Goal: Task Accomplishment & Management: Manage account settings

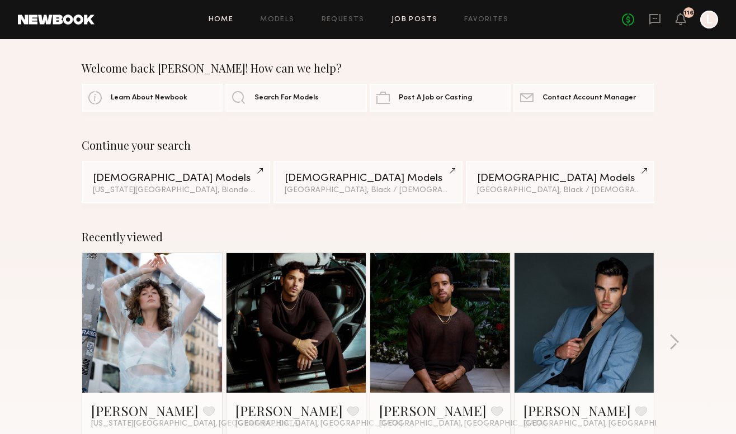
click at [416, 20] on link "Job Posts" at bounding box center [414, 19] width 46 height 7
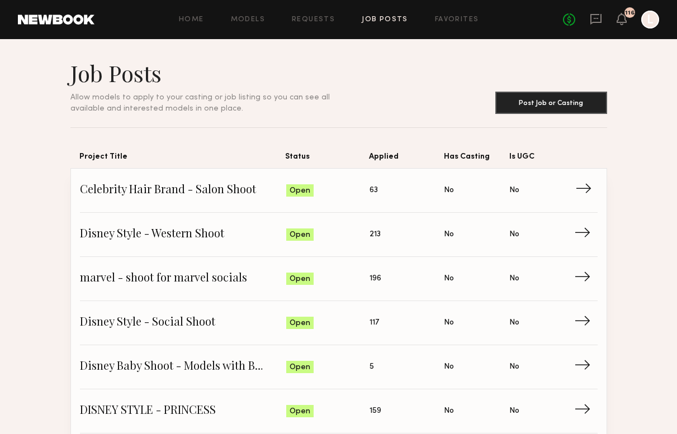
click at [167, 187] on span "Celebrity Hair Brand - Salon Shoot" at bounding box center [183, 190] width 206 height 17
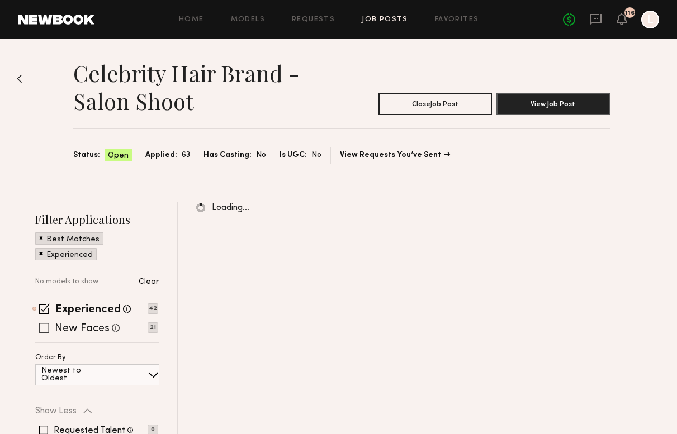
click at [37, 327] on div "New Faces Talent we've deemed to be in the early stages of their professional c…" at bounding box center [96, 328] width 123 height 9
click at [44, 330] on span at bounding box center [44, 328] width 10 height 10
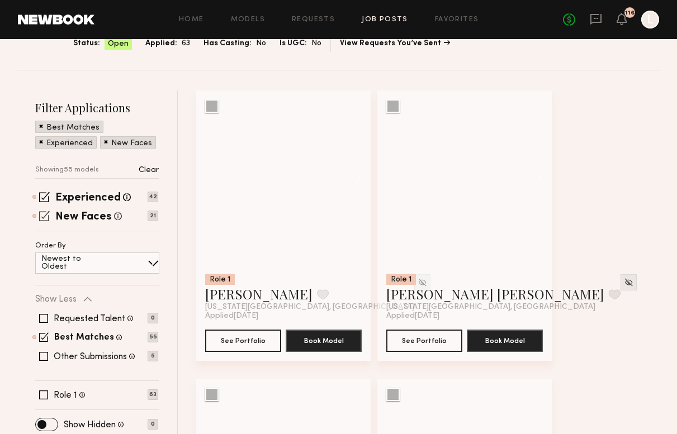
scroll to position [114, 0]
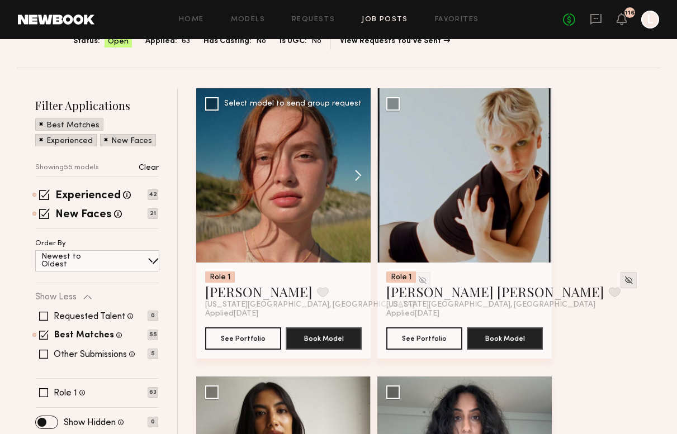
click at [358, 175] on button at bounding box center [353, 175] width 36 height 174
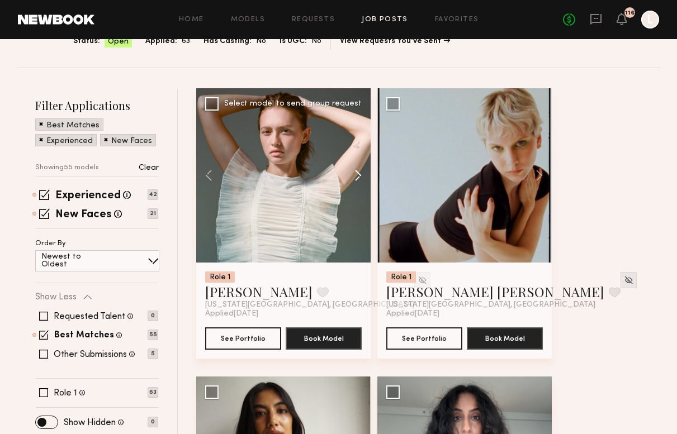
click at [359, 175] on button at bounding box center [353, 175] width 36 height 174
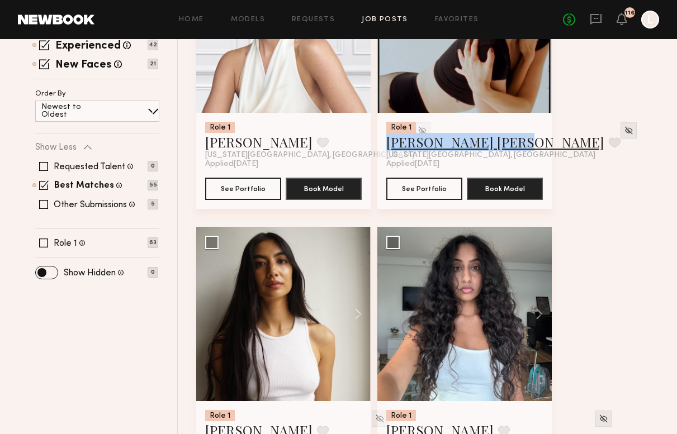
scroll to position [348, 0]
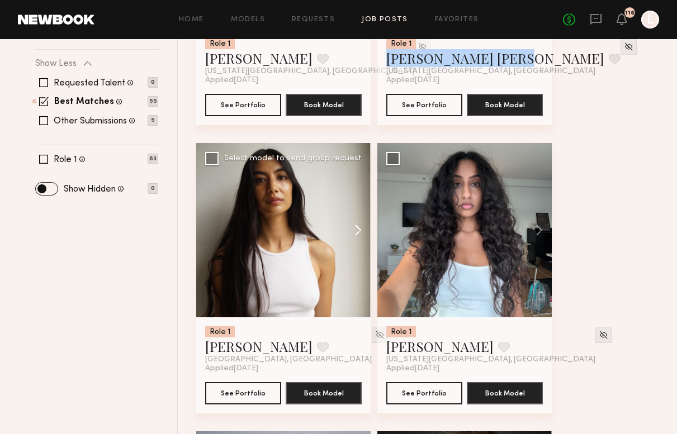
click at [355, 235] on button at bounding box center [353, 230] width 36 height 174
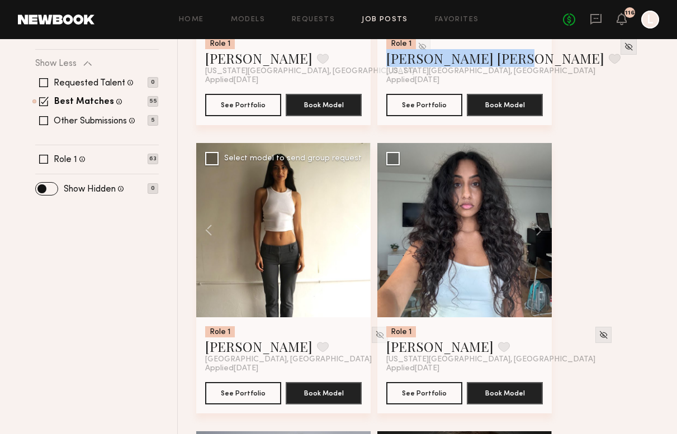
click at [355, 235] on button at bounding box center [353, 230] width 36 height 174
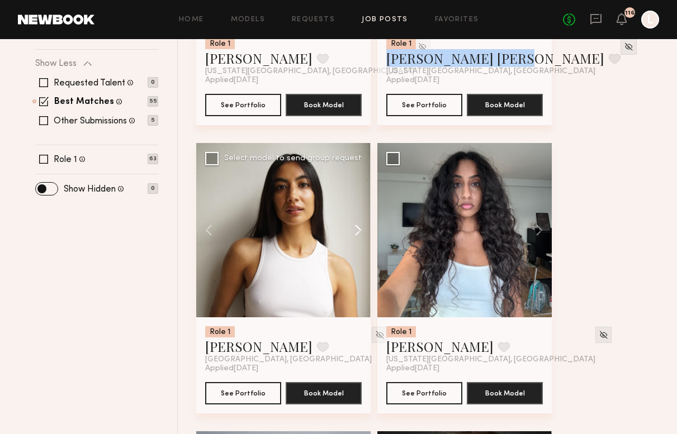
click at [355, 235] on button at bounding box center [353, 230] width 36 height 174
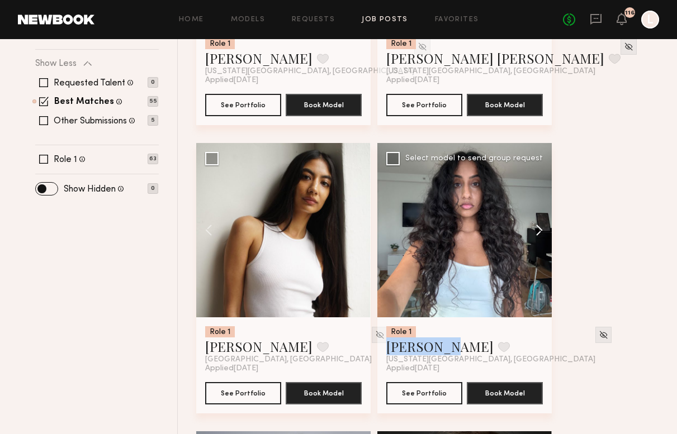
click at [538, 230] on button at bounding box center [534, 230] width 36 height 174
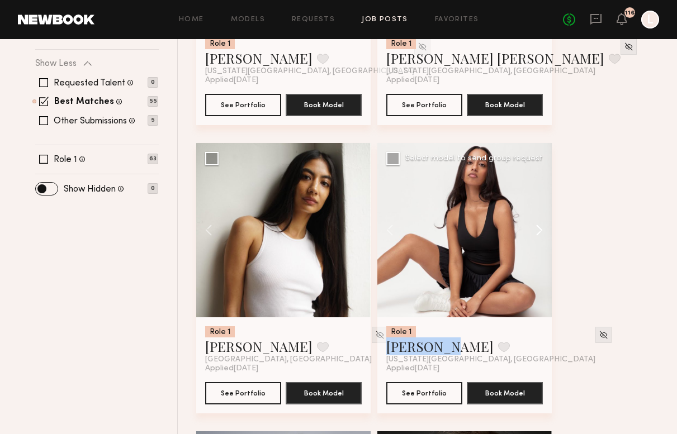
click at [538, 230] on button at bounding box center [534, 230] width 36 height 174
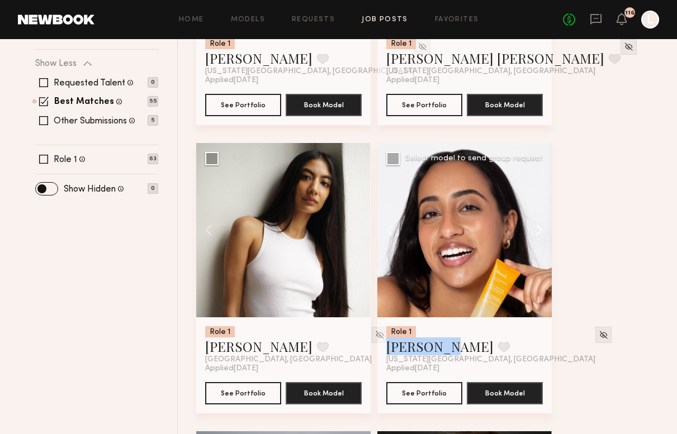
click at [538, 230] on button at bounding box center [534, 230] width 36 height 174
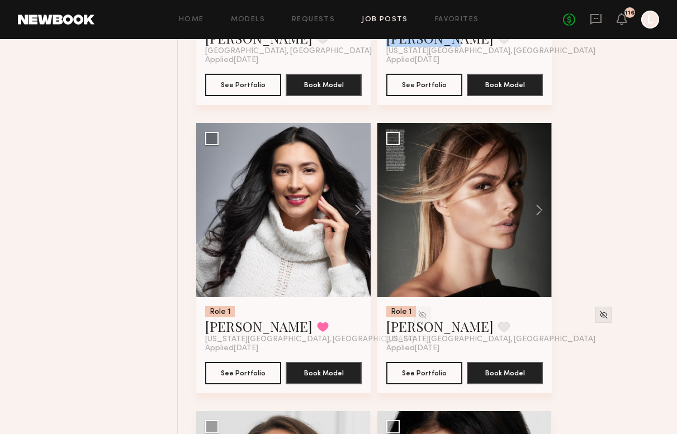
scroll to position [665, 0]
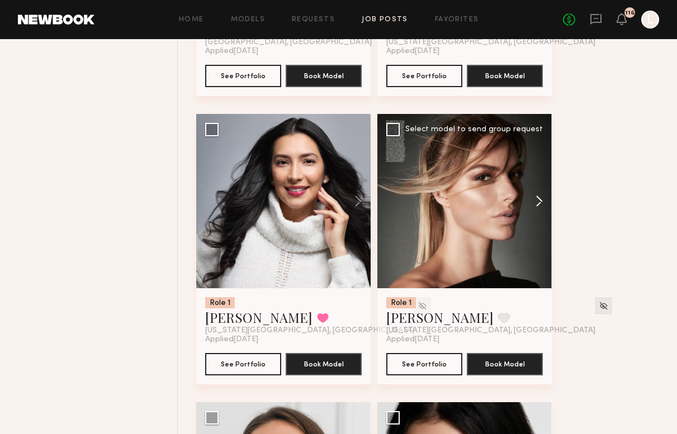
click at [541, 197] on button at bounding box center [534, 201] width 36 height 174
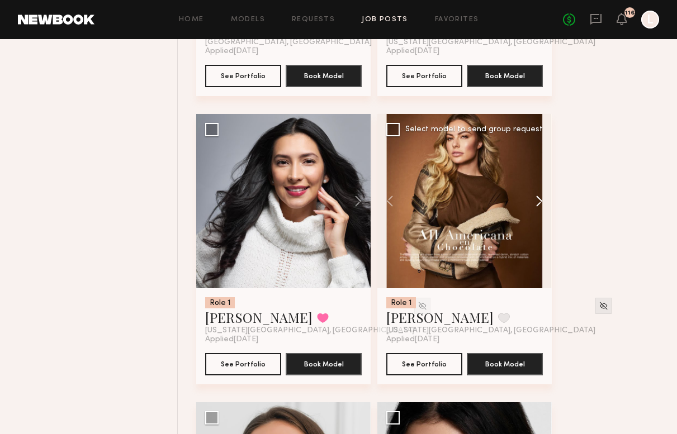
click at [541, 197] on button at bounding box center [534, 201] width 36 height 174
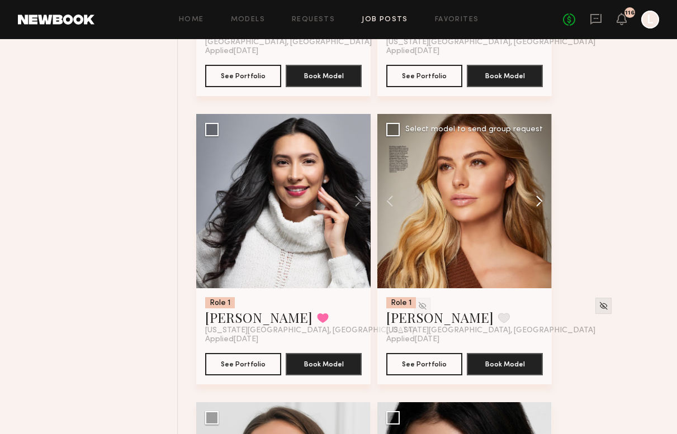
click at [541, 197] on button at bounding box center [534, 201] width 36 height 174
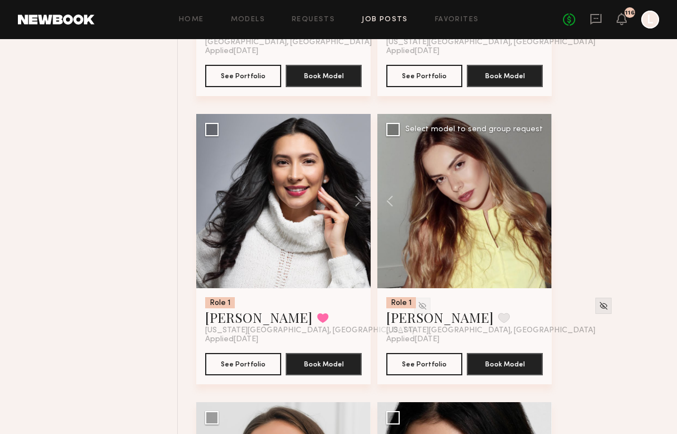
click at [541, 197] on div at bounding box center [464, 201] width 174 height 174
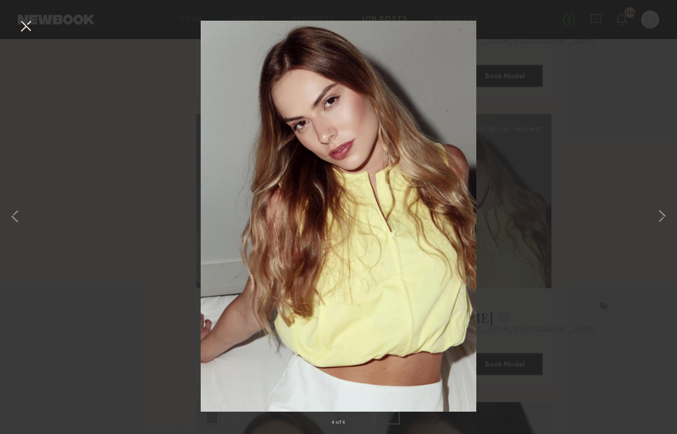
click at [22, 25] on button at bounding box center [26, 27] width 18 height 20
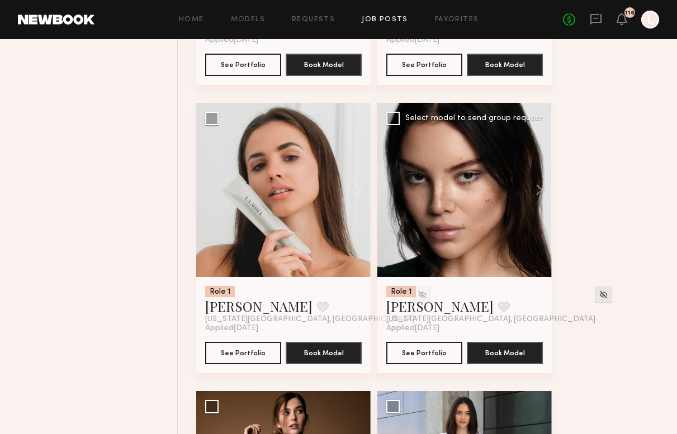
scroll to position [952, 0]
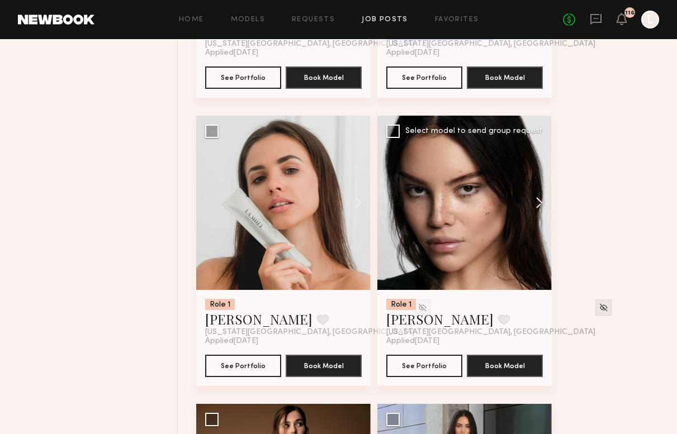
click at [541, 199] on button at bounding box center [534, 203] width 36 height 174
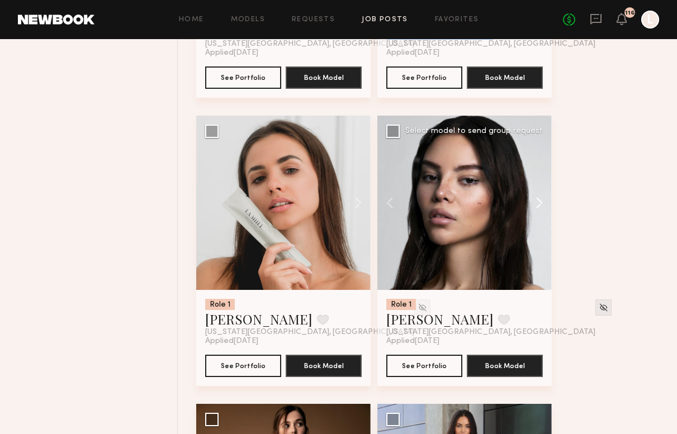
click at [541, 199] on button at bounding box center [534, 203] width 36 height 174
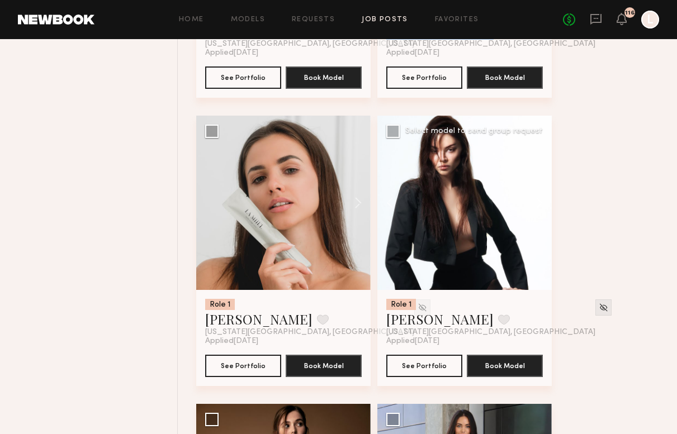
click at [541, 199] on button at bounding box center [534, 203] width 36 height 174
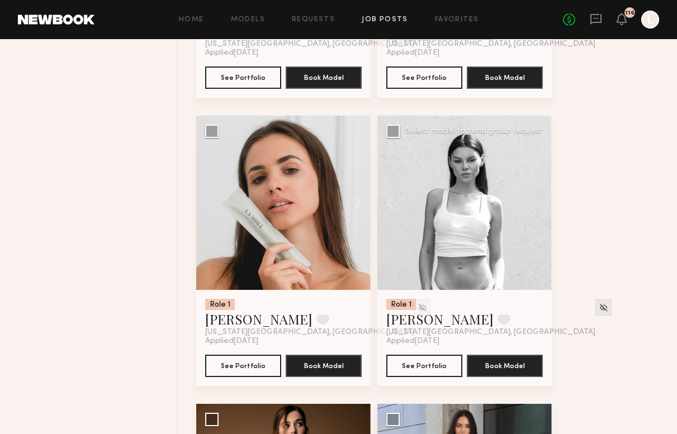
click at [541, 199] on div at bounding box center [464, 203] width 174 height 174
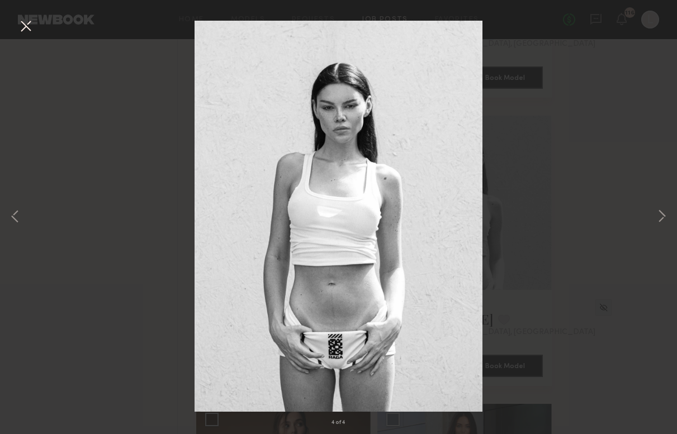
click at [23, 31] on button at bounding box center [26, 27] width 18 height 20
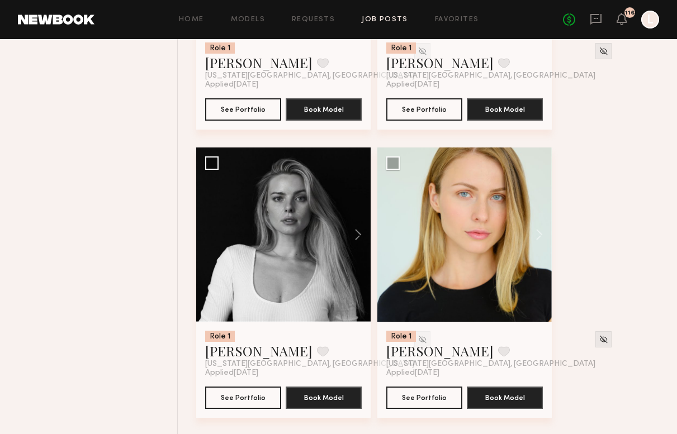
scroll to position [2650, 0]
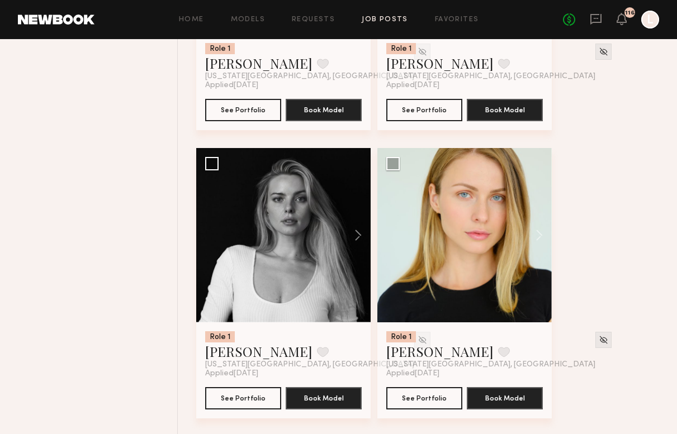
click at [307, 23] on div "Home Models Requests Job Posts Favorites Sign Out No fees up to $5,000 116 L" at bounding box center [376, 20] width 565 height 18
click at [312, 18] on link "Requests" at bounding box center [313, 19] width 43 height 7
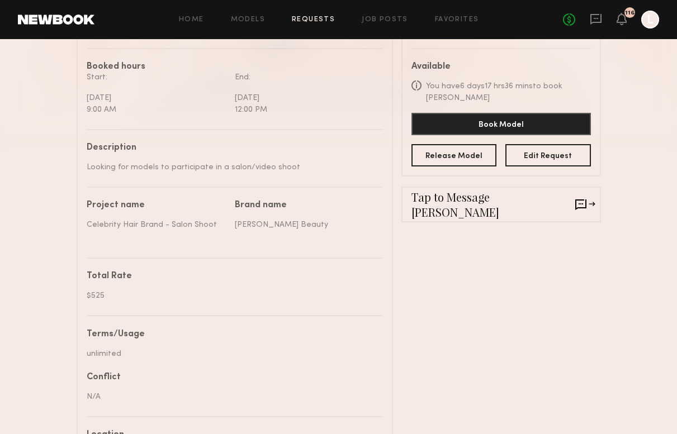
scroll to position [313, 0]
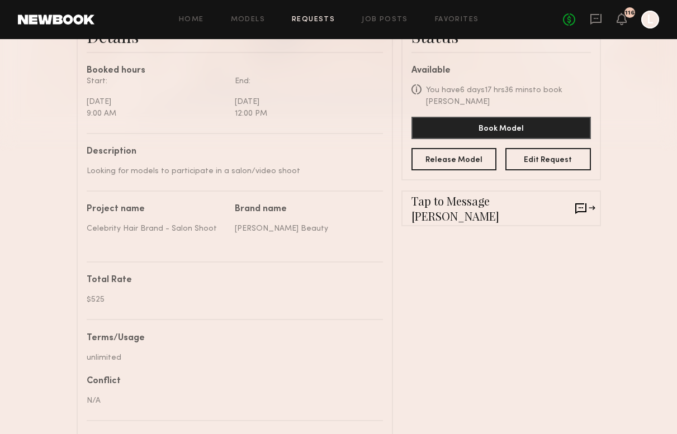
click at [505, 10] on header "Home Models Requests Job Posts Favorites Sign Out No fees up to $5,000 116 L" at bounding box center [338, 19] width 677 height 39
